Goal: Navigation & Orientation: Find specific page/section

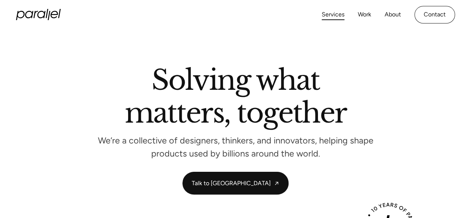
click at [335, 16] on link "Services" at bounding box center [333, 14] width 23 height 11
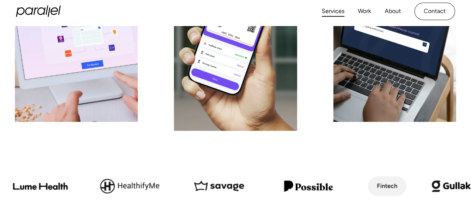
scroll to position [6, 0]
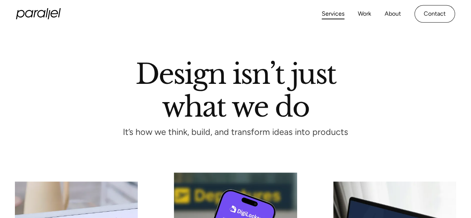
click at [366, 5] on div "Services Work About Careers Contact LinkedIn Twitter (X)" at bounding box center [235, 13] width 439 height 29
click at [364, 9] on link "Work" at bounding box center [364, 14] width 13 height 11
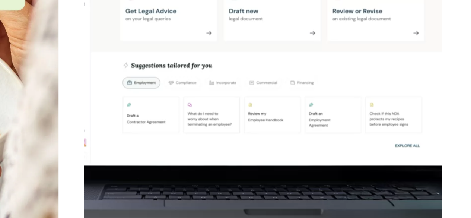
scroll to position [1802, 0]
